Goal: Task Accomplishment & Management: Manage account settings

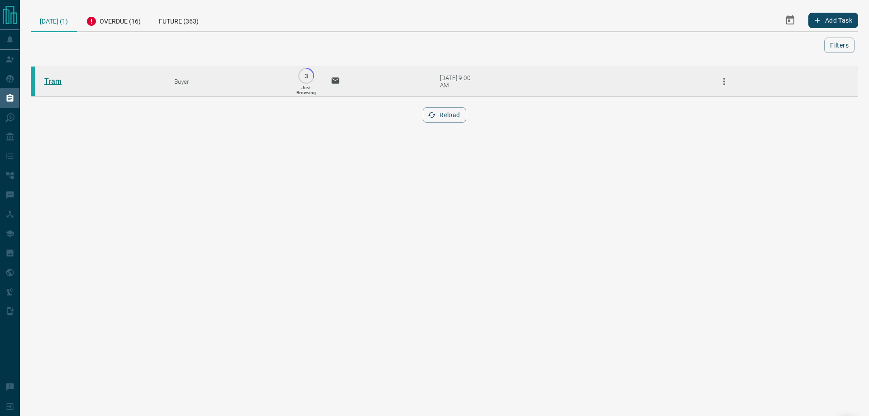
click at [48, 85] on link "Tram" at bounding box center [78, 81] width 68 height 9
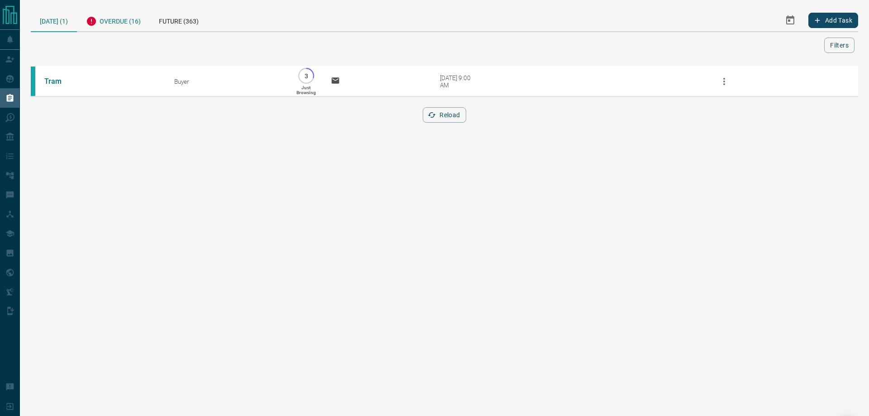
drag, startPoint x: 113, startPoint y: 17, endPoint x: 117, endPoint y: 14, distance: 4.9
click at [114, 16] on div "Overdue (16)" at bounding box center [113, 20] width 73 height 22
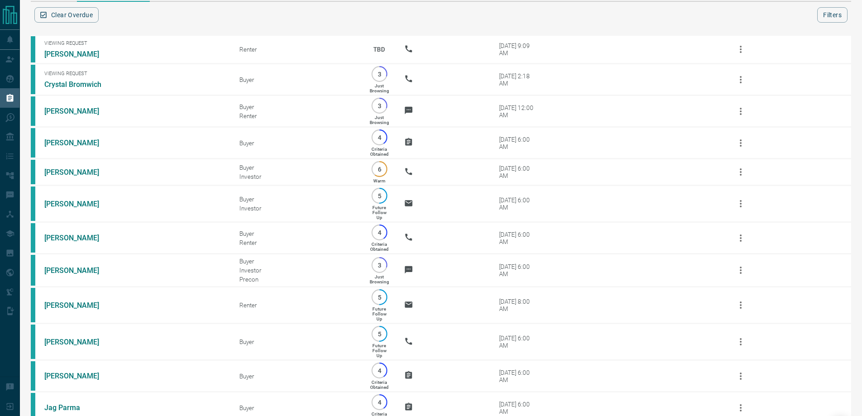
scroll to position [45, 0]
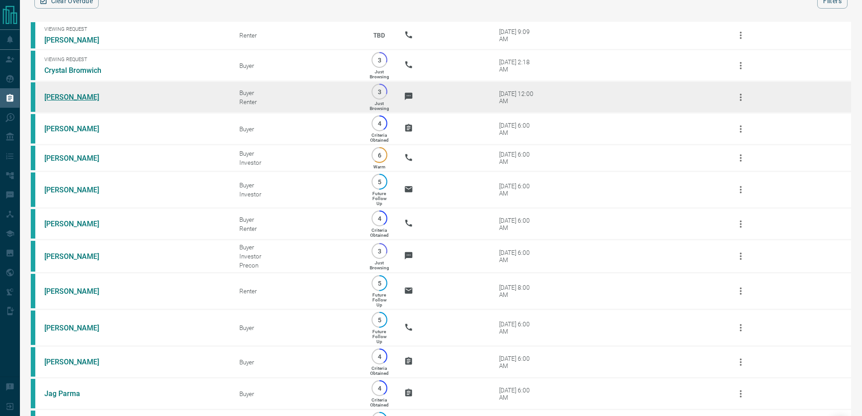
click at [67, 101] on link "[PERSON_NAME]" at bounding box center [78, 97] width 68 height 9
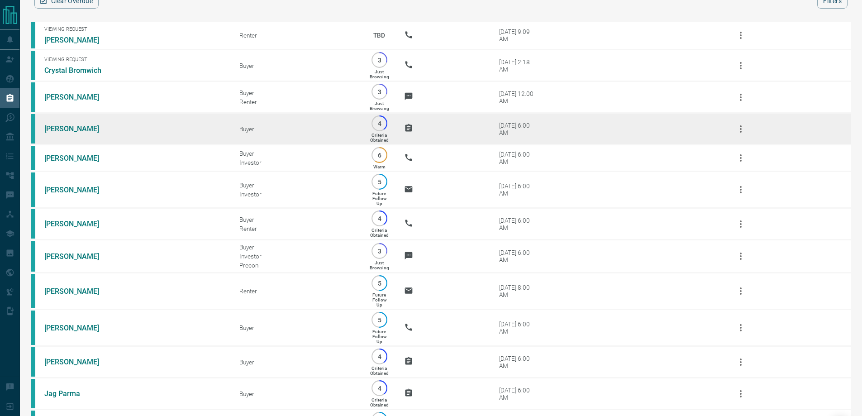
click at [75, 133] on link "[PERSON_NAME]" at bounding box center [78, 128] width 68 height 9
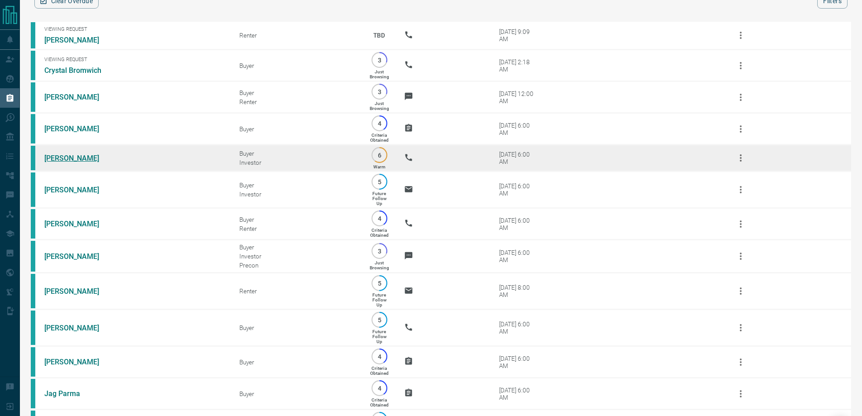
click at [69, 163] on link "[PERSON_NAME]" at bounding box center [78, 158] width 68 height 9
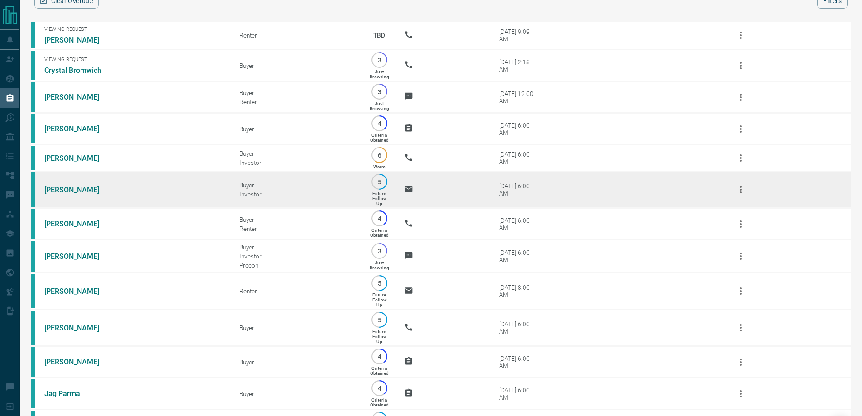
click at [67, 194] on link "[PERSON_NAME]" at bounding box center [78, 190] width 68 height 9
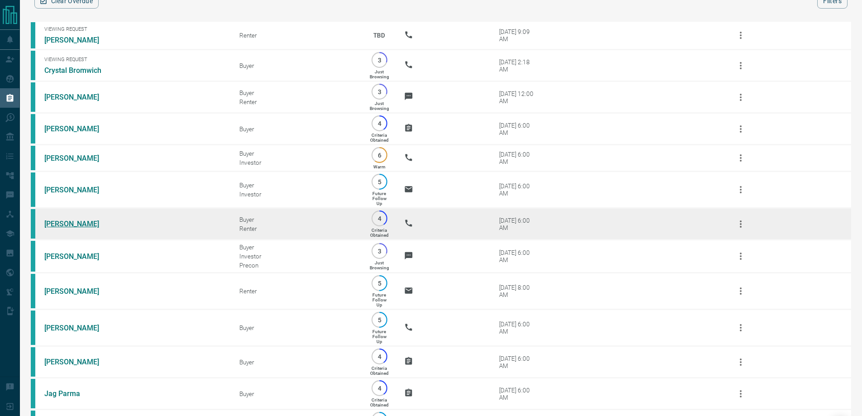
click at [58, 228] on link "[PERSON_NAME]" at bounding box center [78, 224] width 68 height 9
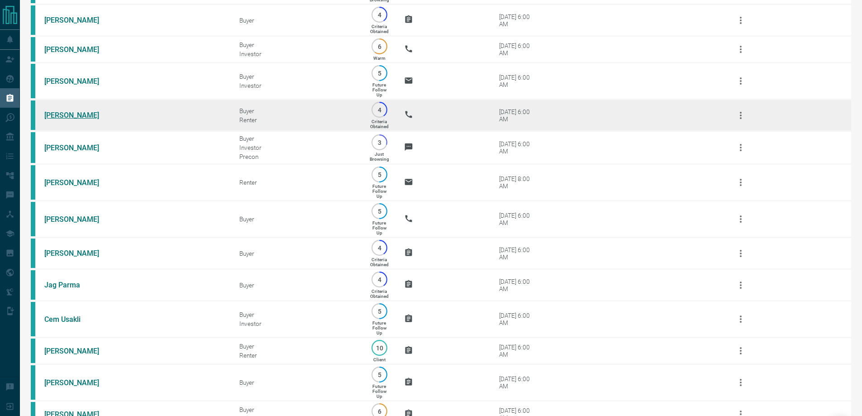
scroll to position [226, 0]
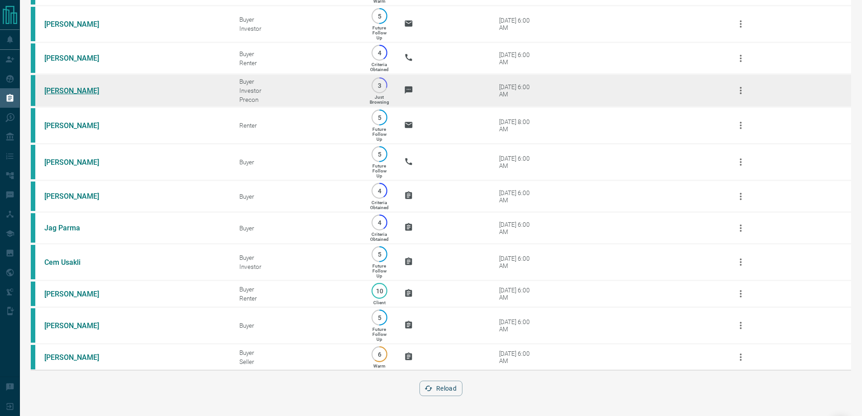
click at [75, 88] on link "[PERSON_NAME]" at bounding box center [78, 90] width 68 height 9
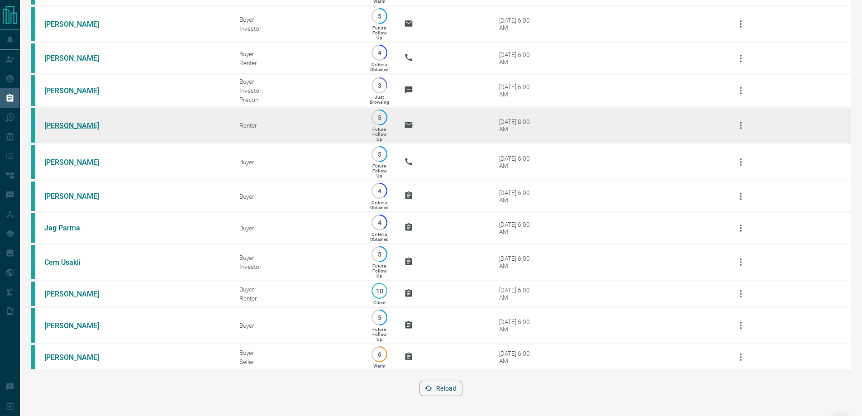
click at [73, 123] on link "[PERSON_NAME]" at bounding box center [78, 125] width 68 height 9
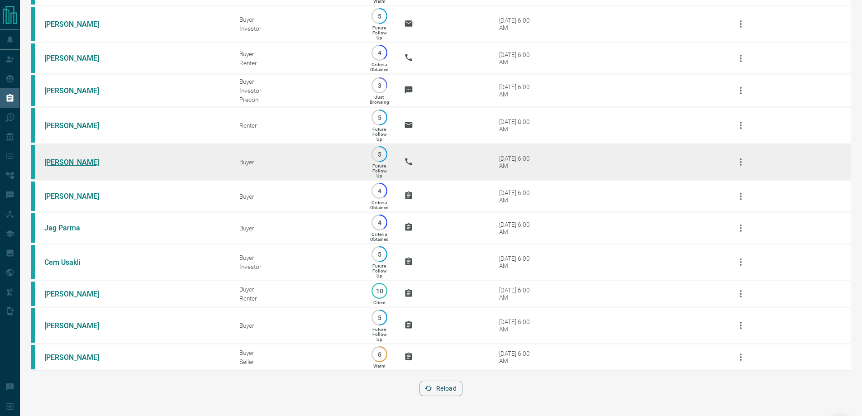
click at [56, 161] on link "[PERSON_NAME]" at bounding box center [78, 162] width 68 height 9
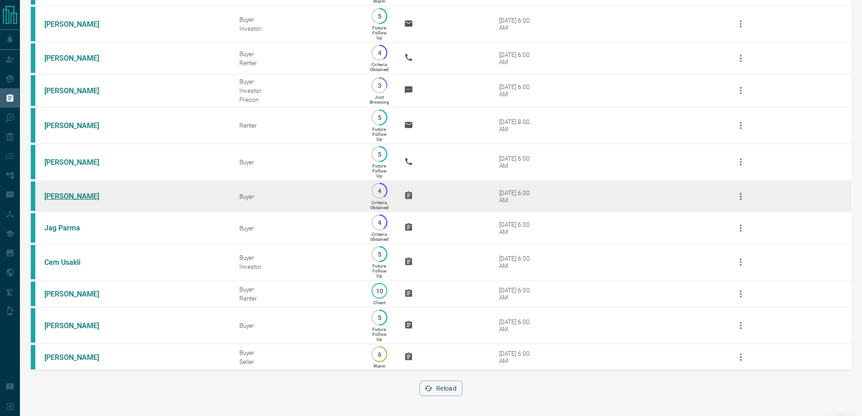
click at [53, 196] on link "[PERSON_NAME]" at bounding box center [78, 196] width 68 height 9
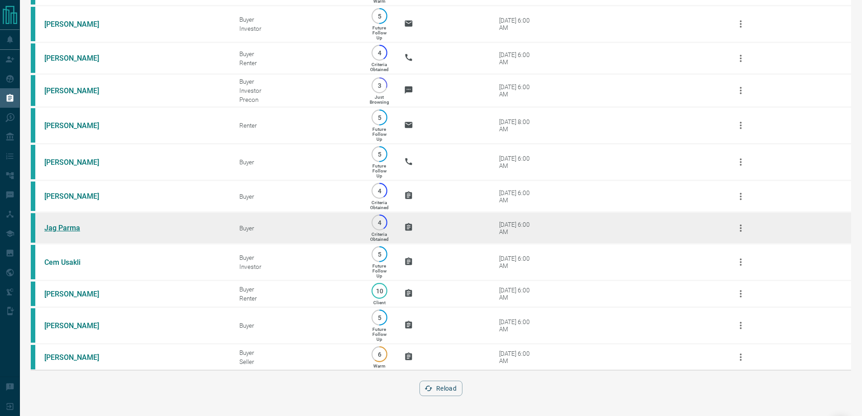
click at [57, 232] on link "Jag Parma" at bounding box center [78, 228] width 68 height 9
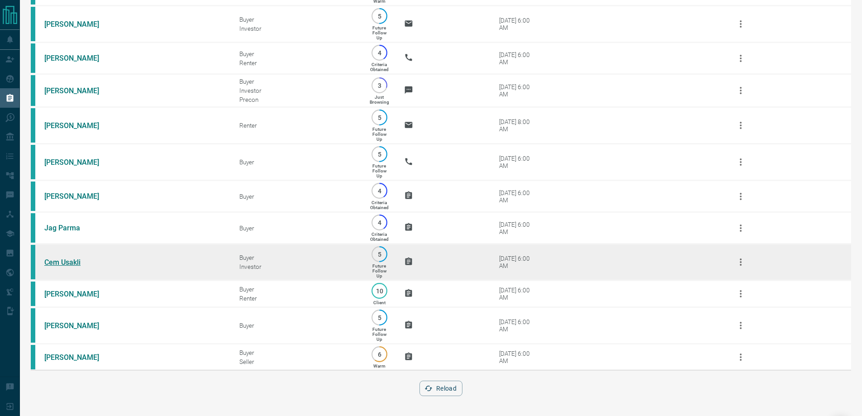
click at [57, 267] on link "Cem Usakli" at bounding box center [78, 262] width 68 height 9
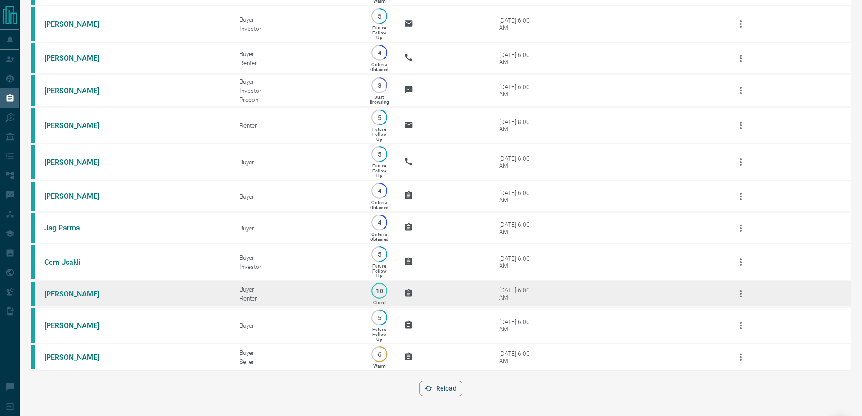
click at [54, 298] on link "[PERSON_NAME]" at bounding box center [78, 294] width 68 height 9
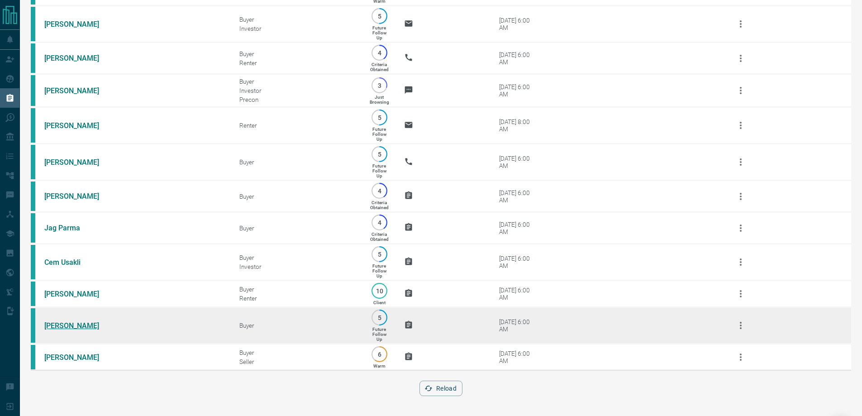
click at [52, 330] on link "[PERSON_NAME]" at bounding box center [78, 325] width 68 height 9
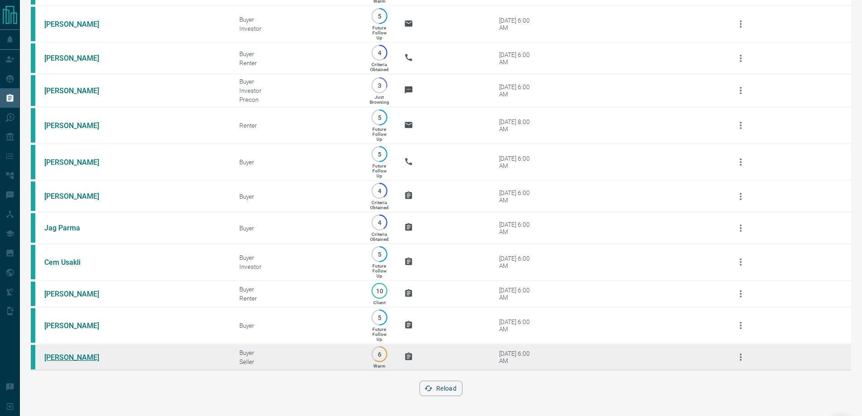
click at [54, 362] on link "[PERSON_NAME]" at bounding box center [78, 357] width 68 height 9
